Goal: Navigation & Orientation: Find specific page/section

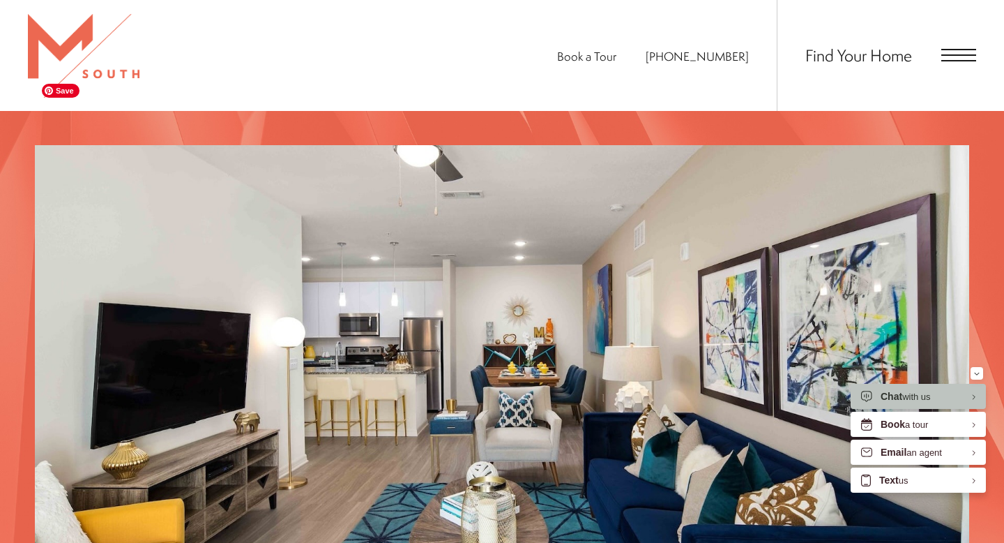
scroll to position [1203, 0]
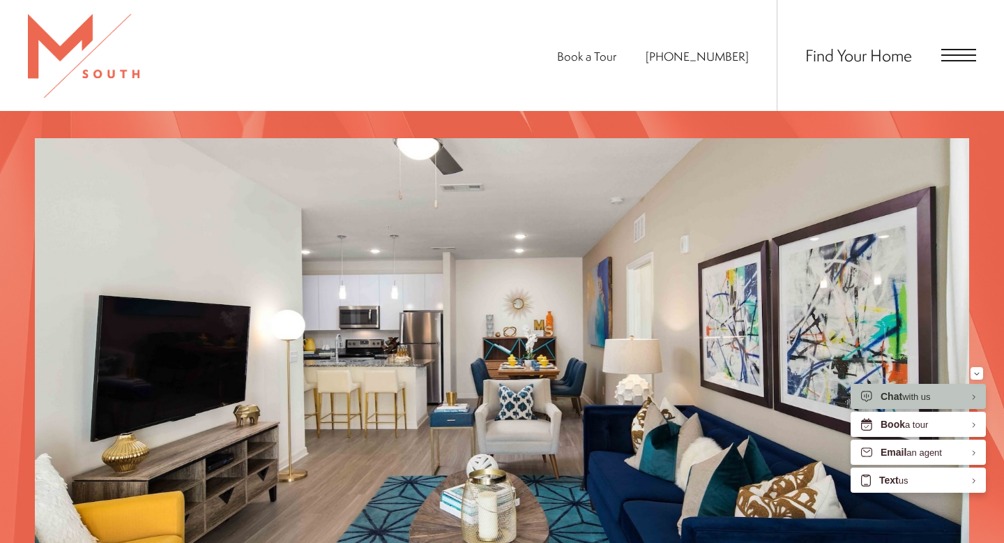
click at [967, 60] on span "Open Menu" at bounding box center [958, 60] width 35 height 1
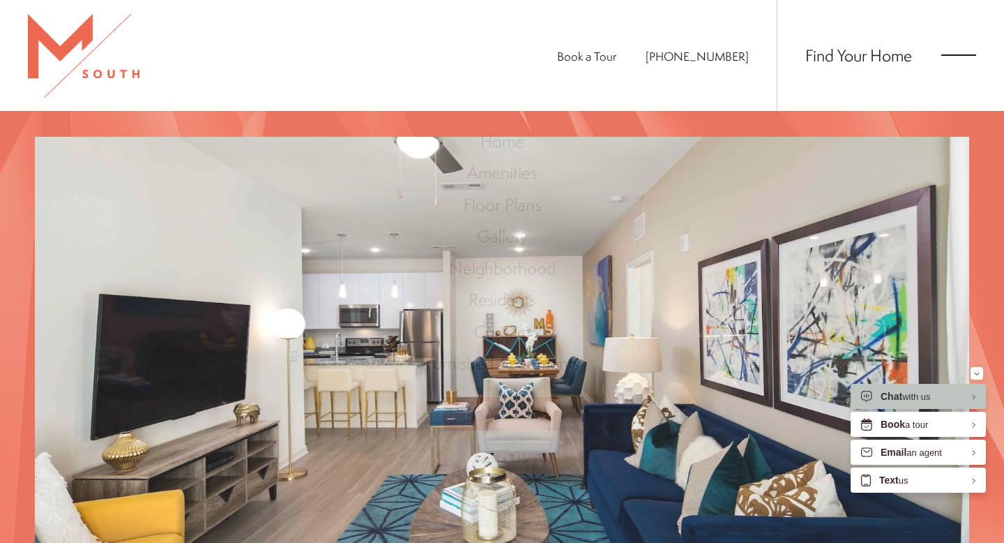
scroll to position [0, 0]
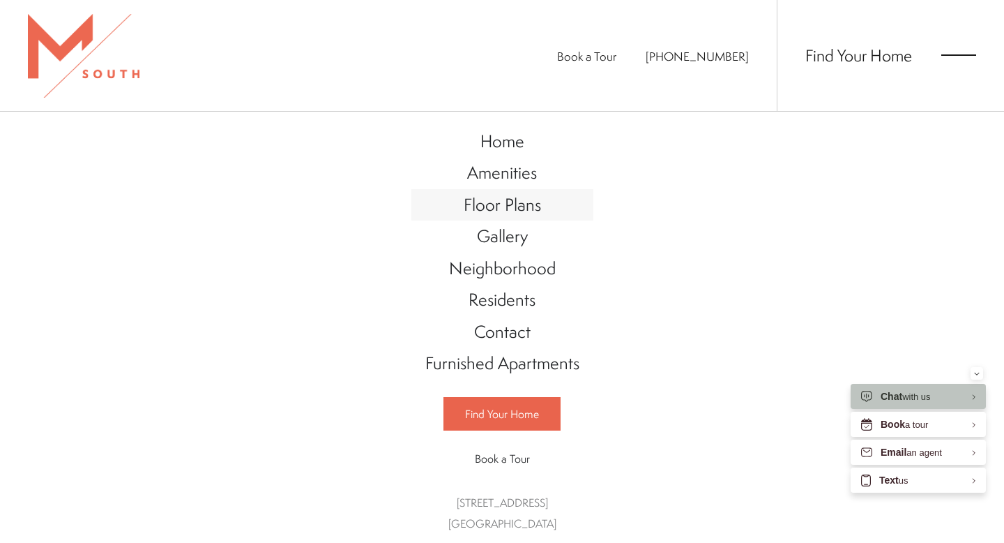
click at [499, 206] on span "Floor Plans" at bounding box center [502, 204] width 77 height 24
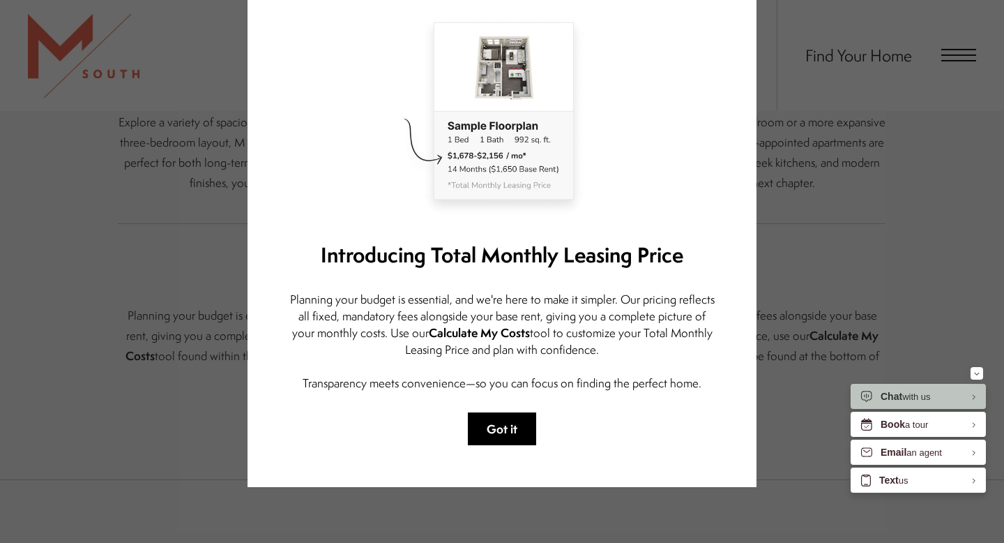
click at [509, 429] on button "Got it" at bounding box center [502, 428] width 68 height 33
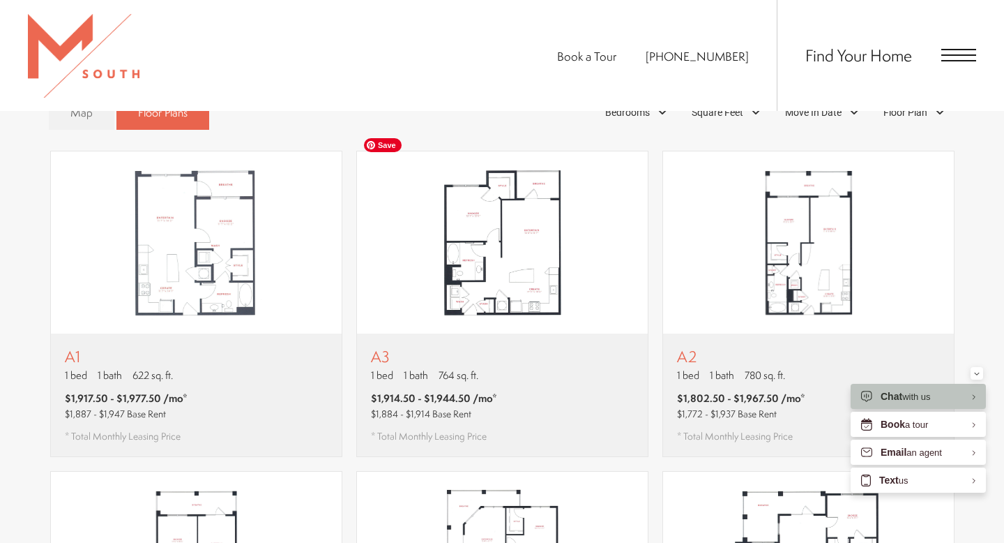
scroll to position [841, 0]
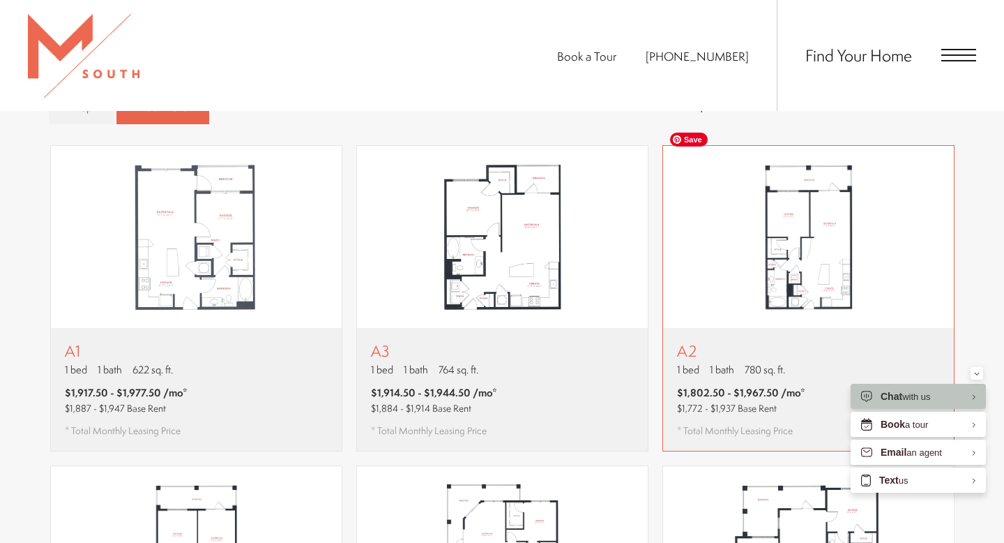
click at [816, 303] on img "View floor plan A2" at bounding box center [808, 237] width 291 height 183
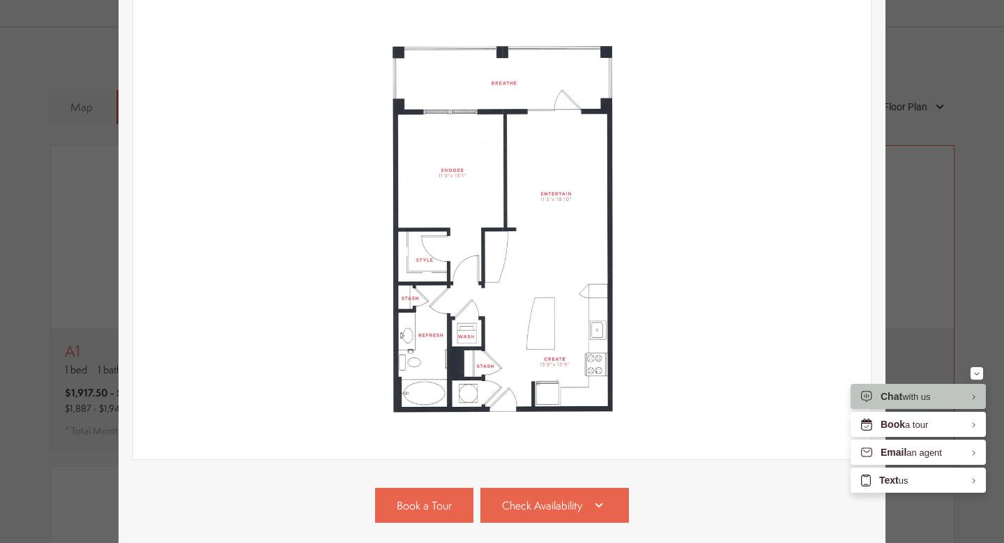
scroll to position [0, 0]
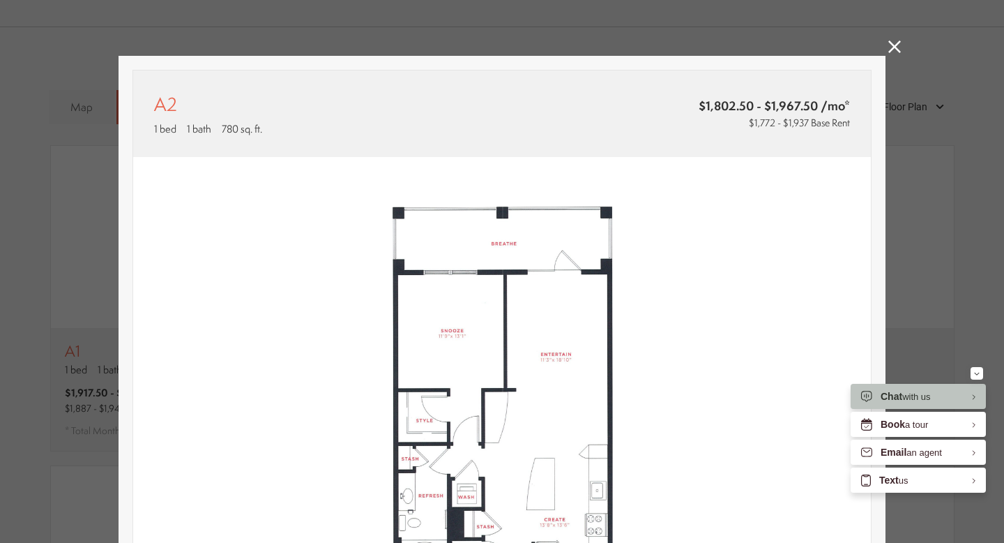
click at [895, 48] on icon at bounding box center [894, 46] width 13 height 13
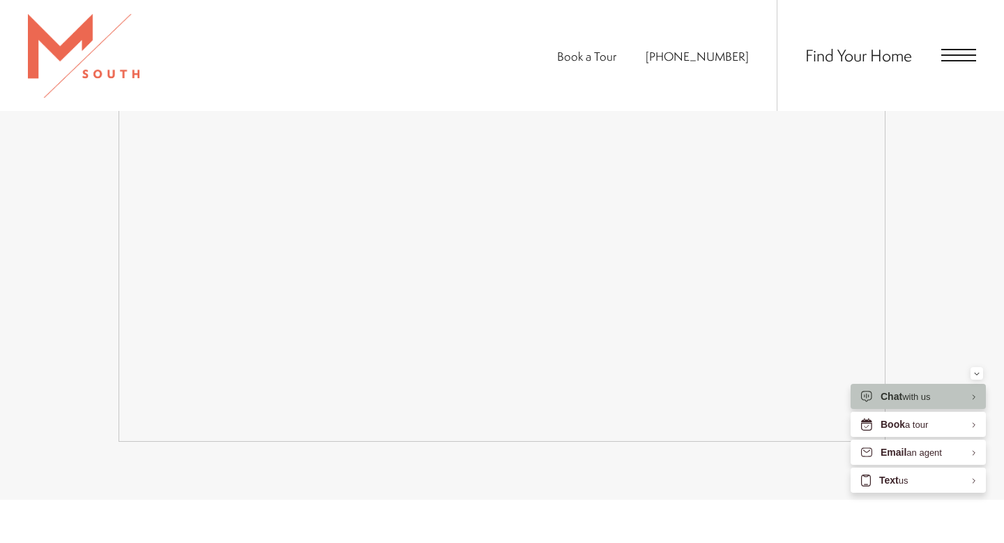
scroll to position [2593, 0]
